Goal: Communication & Community: Participate in discussion

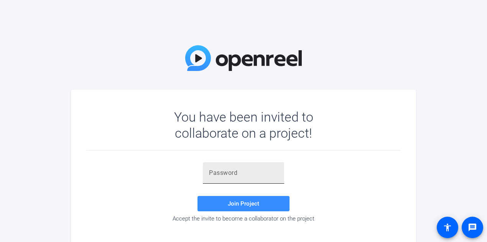
click at [233, 164] on div at bounding box center [243, 172] width 69 height 21
paste input "+pxAX!"
type input "+pxAX!"
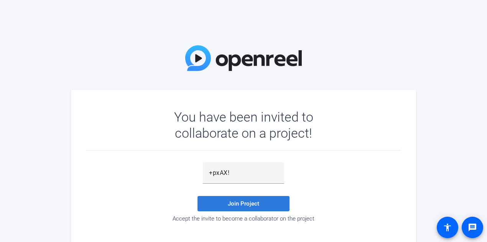
click at [251, 202] on span "Join Project" at bounding box center [243, 203] width 31 height 7
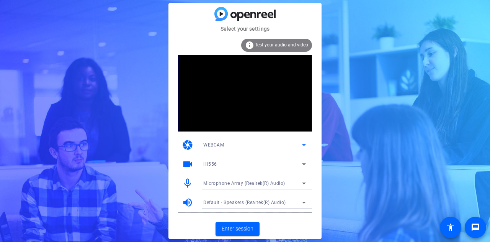
click at [308, 146] on icon at bounding box center [304, 144] width 9 height 9
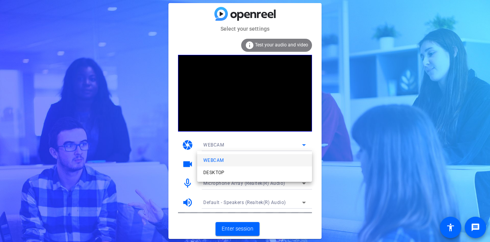
click at [304, 144] on div at bounding box center [245, 121] width 490 height 242
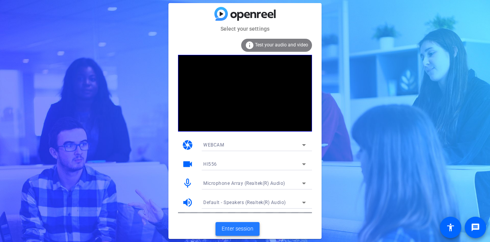
click at [246, 225] on span "Enter session" at bounding box center [238, 228] width 32 height 8
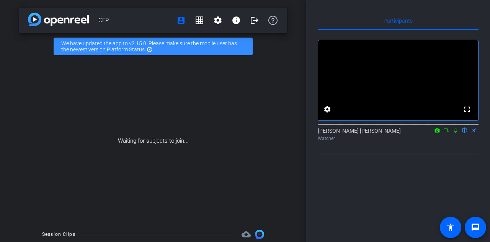
click at [448, 132] on icon at bounding box center [446, 130] width 5 height 4
click at [465, 133] on icon at bounding box center [465, 130] width 3 height 5
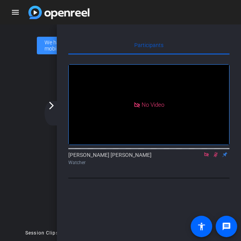
click at [51, 104] on mat-icon "arrow_forward_ios" at bounding box center [51, 105] width 9 height 9
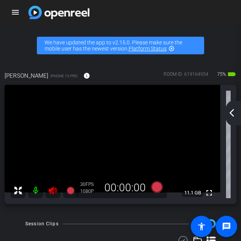
click at [232, 117] on mat-icon "arrow_back_ios_new" at bounding box center [231, 112] width 9 height 9
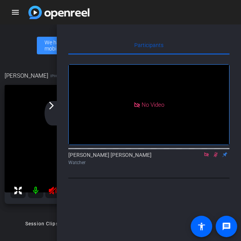
click at [205, 157] on icon at bounding box center [206, 154] width 6 height 5
click at [207, 157] on icon at bounding box center [206, 154] width 6 height 5
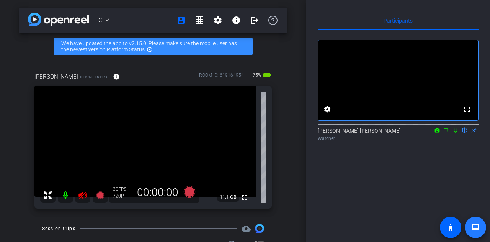
click at [481, 220] on span at bounding box center [476, 227] width 18 height 18
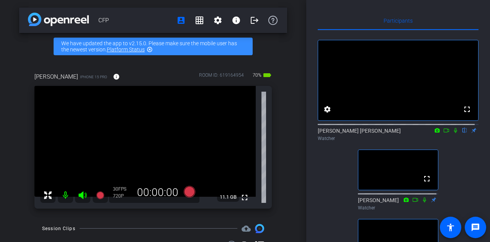
click at [454, 133] on icon at bounding box center [455, 130] width 3 height 5
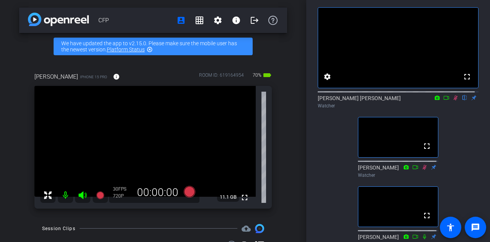
scroll to position [32, 0]
click at [326, 82] on mat-icon "settings" at bounding box center [327, 76] width 9 height 9
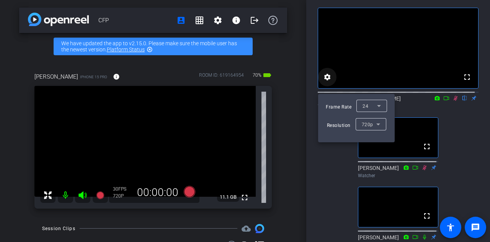
click at [326, 84] on div at bounding box center [245, 121] width 490 height 242
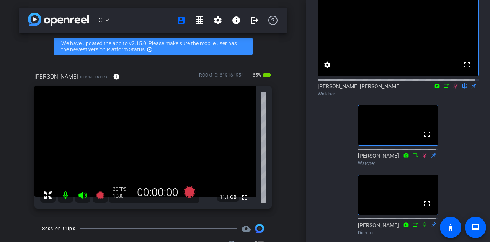
scroll to position [44, 0]
click at [453, 89] on icon at bounding box center [456, 86] width 6 height 5
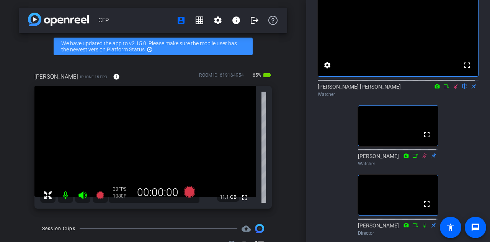
click at [453, 89] on icon at bounding box center [456, 86] width 6 height 5
